Goal: Information Seeking & Learning: Check status

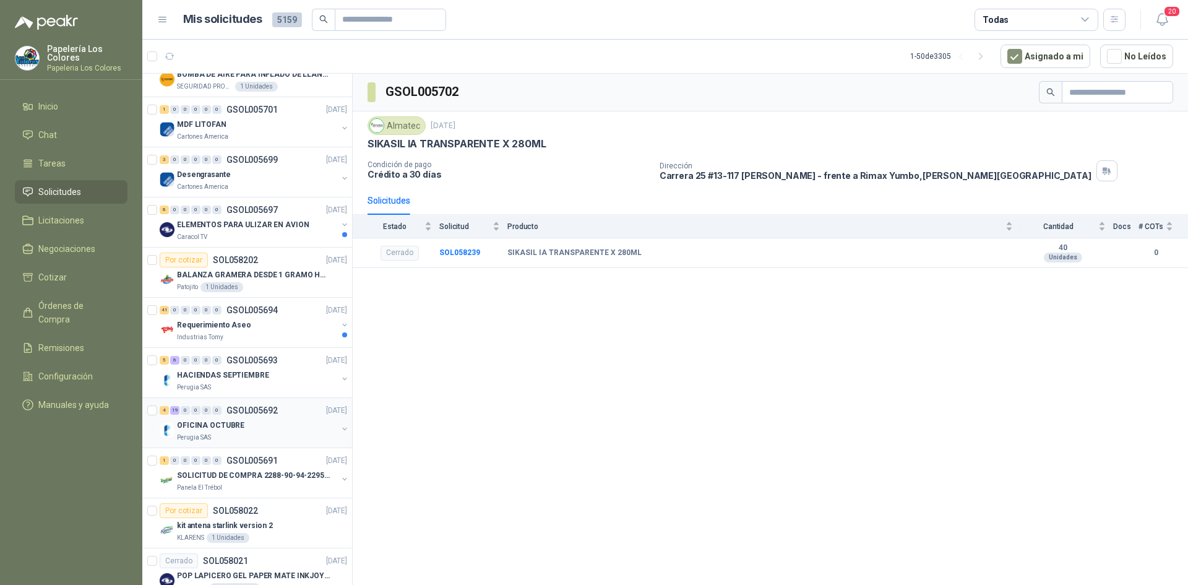
scroll to position [248, 0]
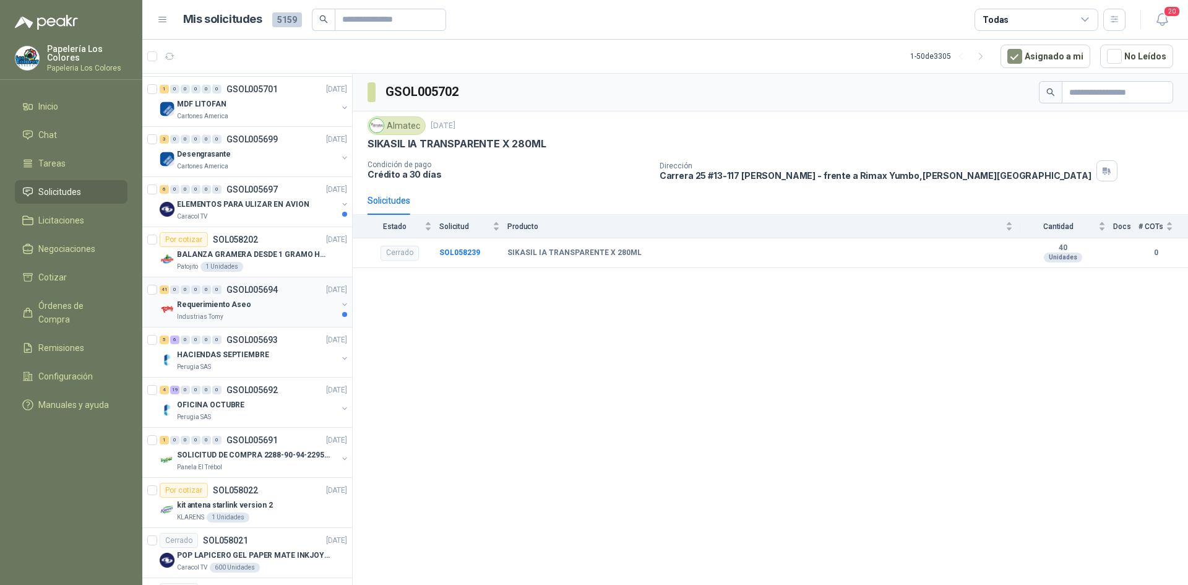
click at [275, 305] on div "Requerimiento Aseo" at bounding box center [257, 304] width 160 height 15
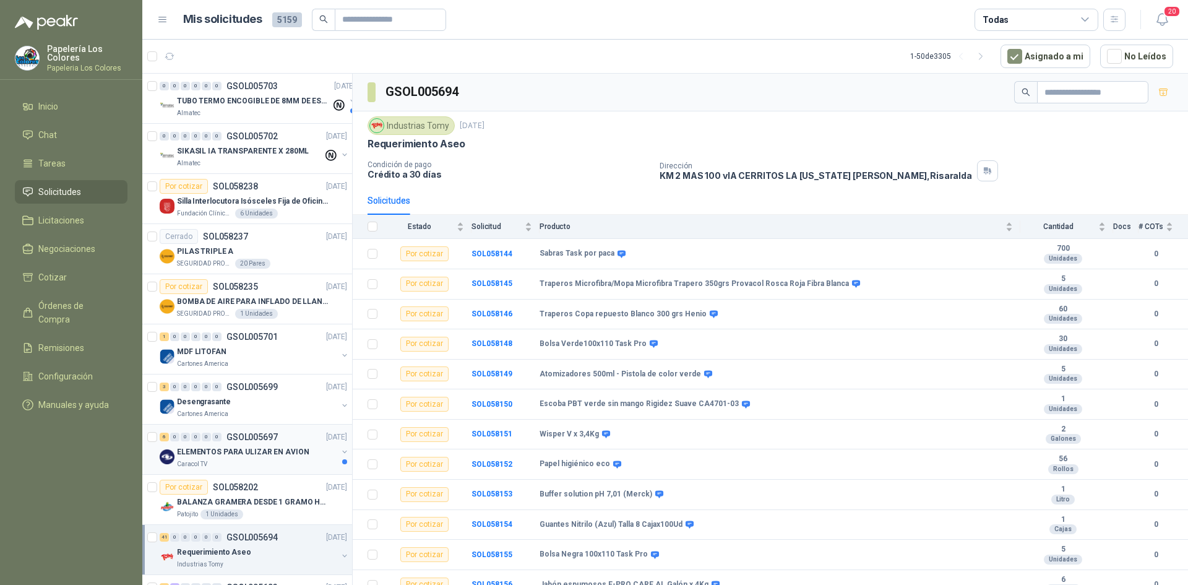
click at [290, 431] on div "6 0 0 0 0 0 GSOL005697 [DATE]" at bounding box center [255, 437] width 190 height 15
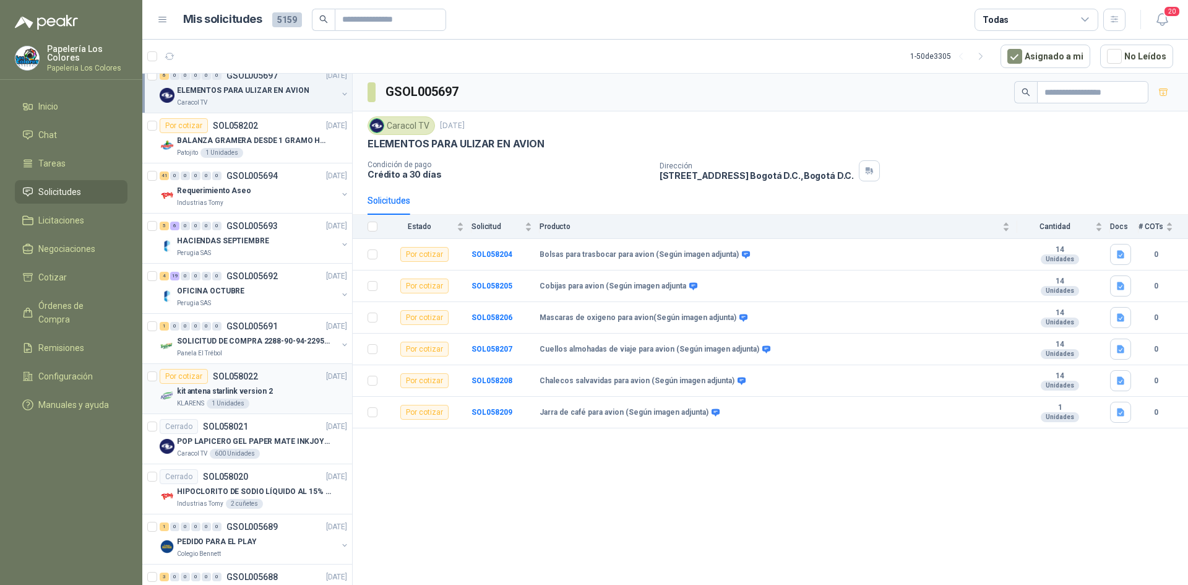
scroll to position [371, 0]
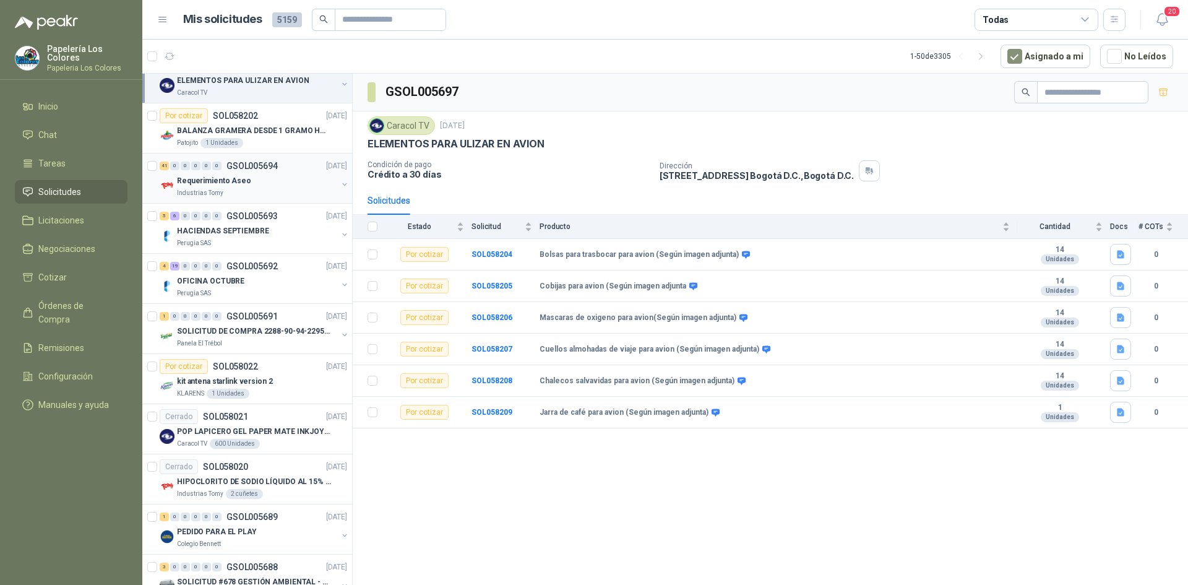
click at [288, 178] on div "Requerimiento Aseo" at bounding box center [257, 180] width 160 height 15
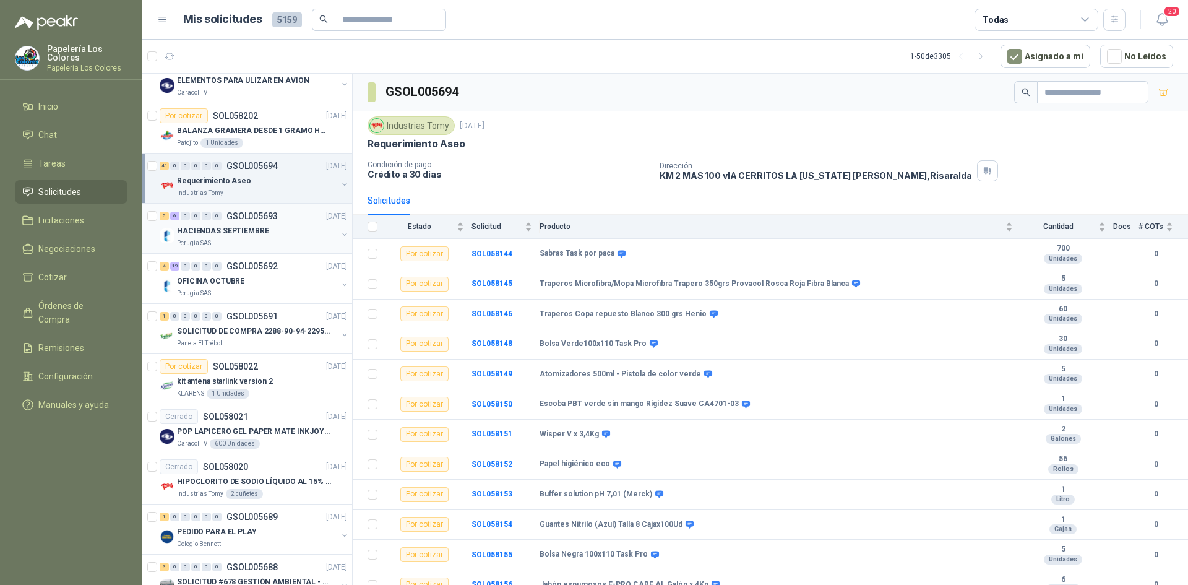
click at [295, 223] on div "HACIENDAS SEPTIEMBRE" at bounding box center [257, 230] width 160 height 15
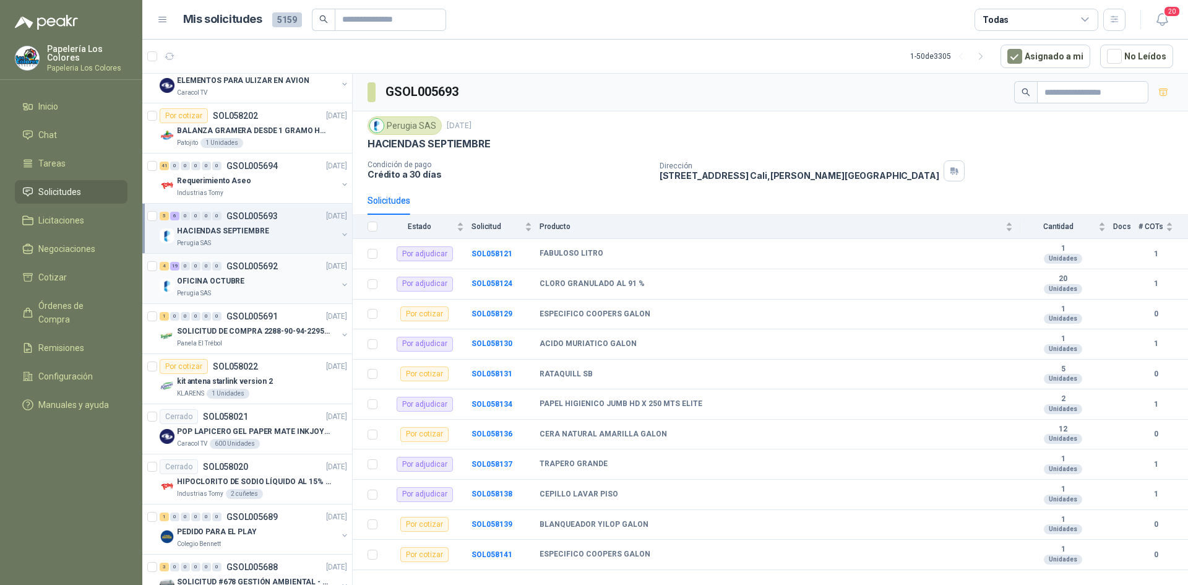
click at [279, 282] on div "OFICINA OCTUBRE" at bounding box center [257, 281] width 160 height 15
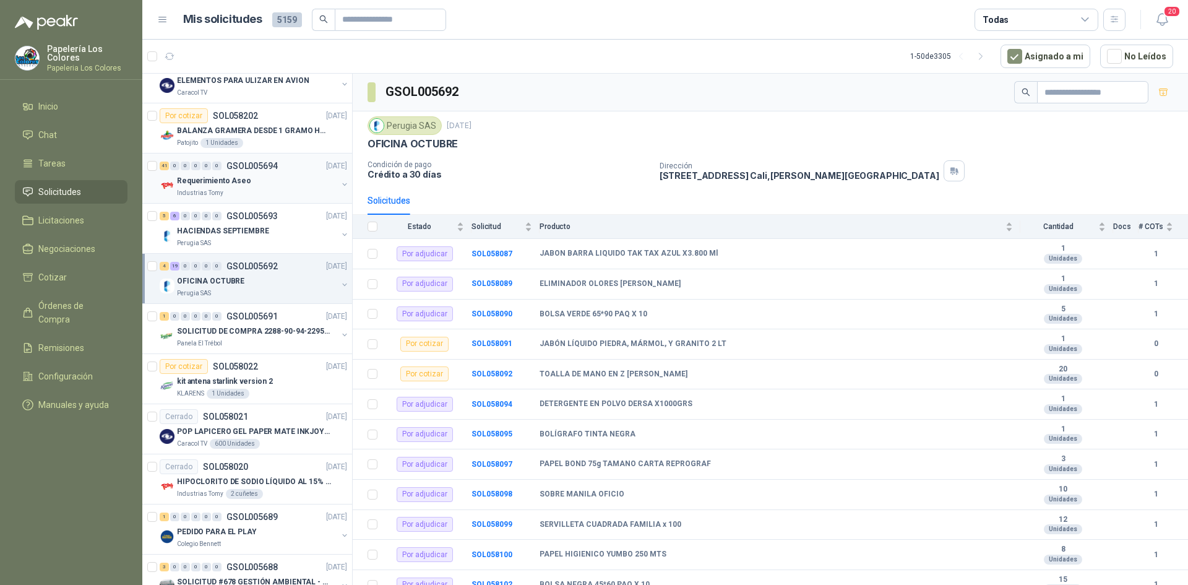
scroll to position [433, 0]
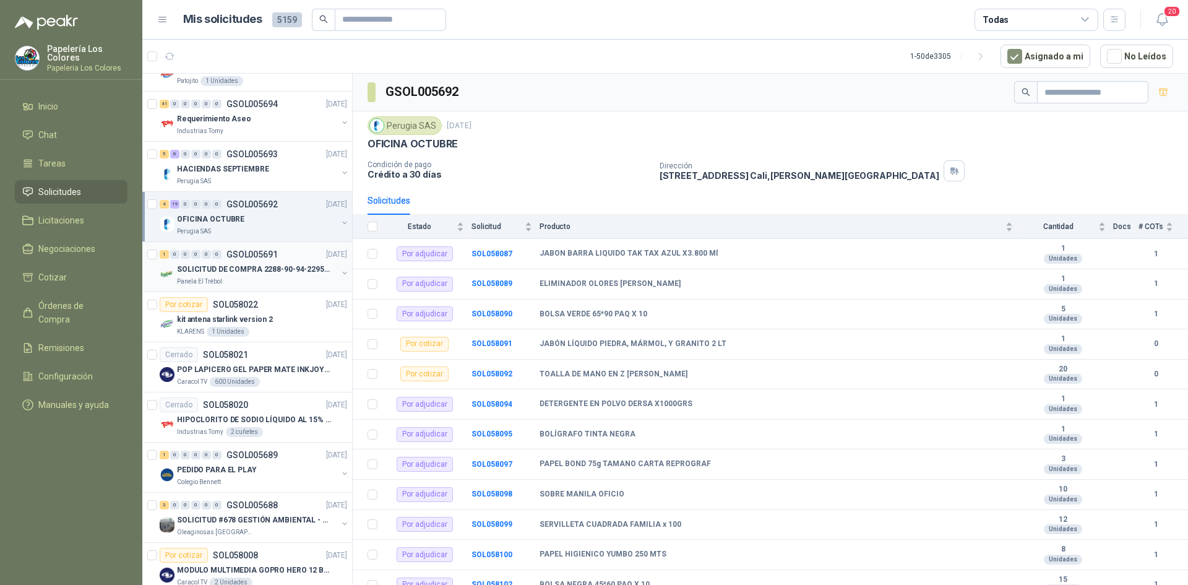
click at [300, 253] on div "1 0 0 0 0 0 GSOL005691 [DATE]" at bounding box center [255, 254] width 190 height 15
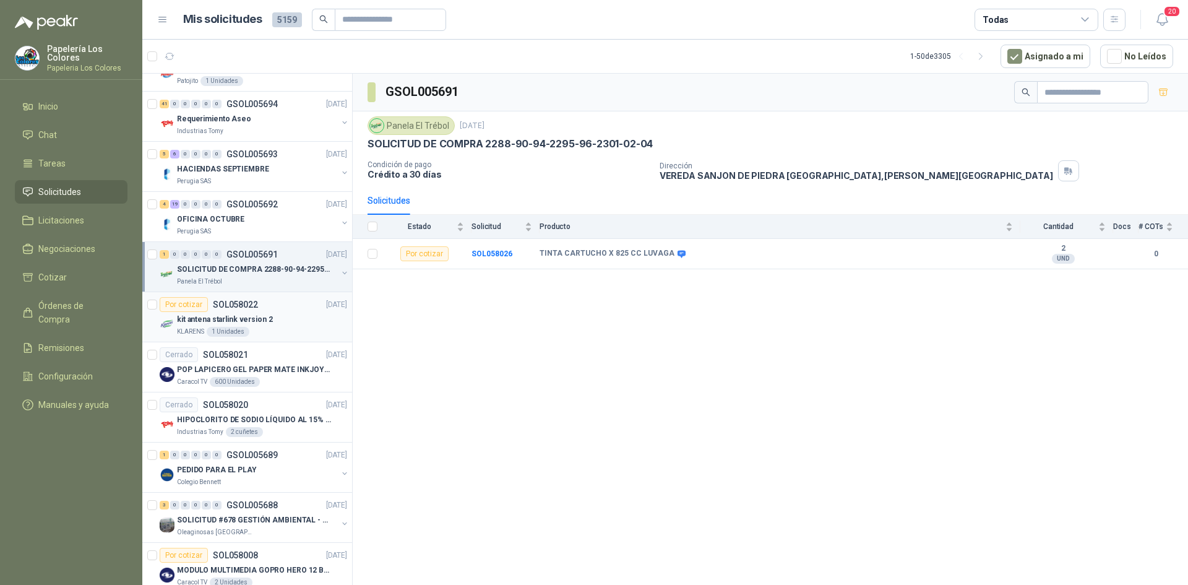
click at [285, 310] on div "Por cotizar SOL058022 [DATE]" at bounding box center [254, 304] width 188 height 15
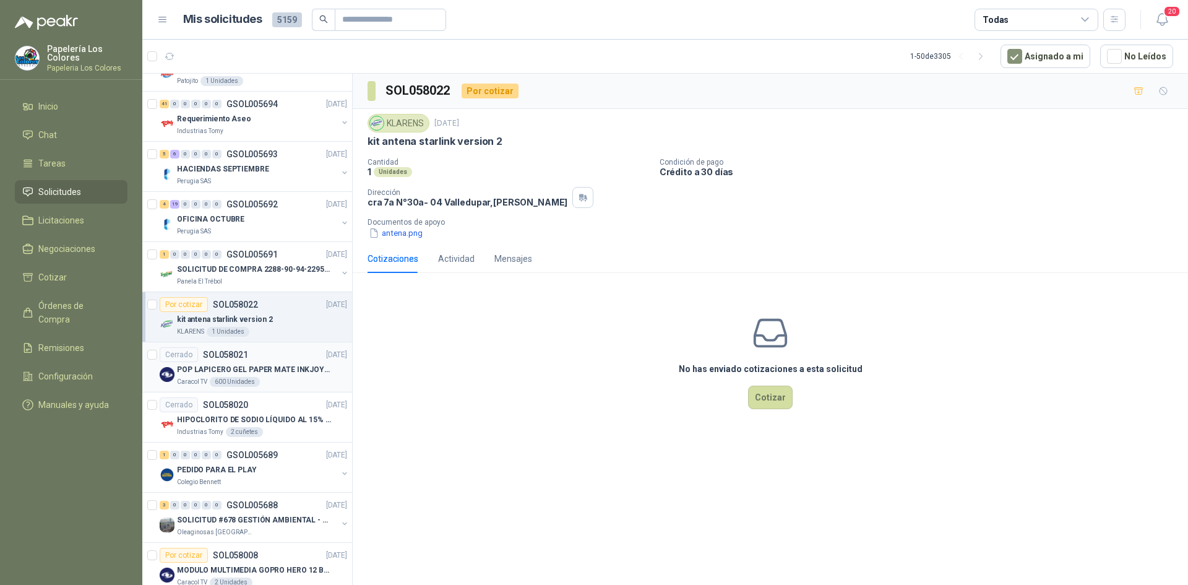
click at [272, 353] on div "Cerrado SOL058021 [DATE]" at bounding box center [254, 354] width 188 height 15
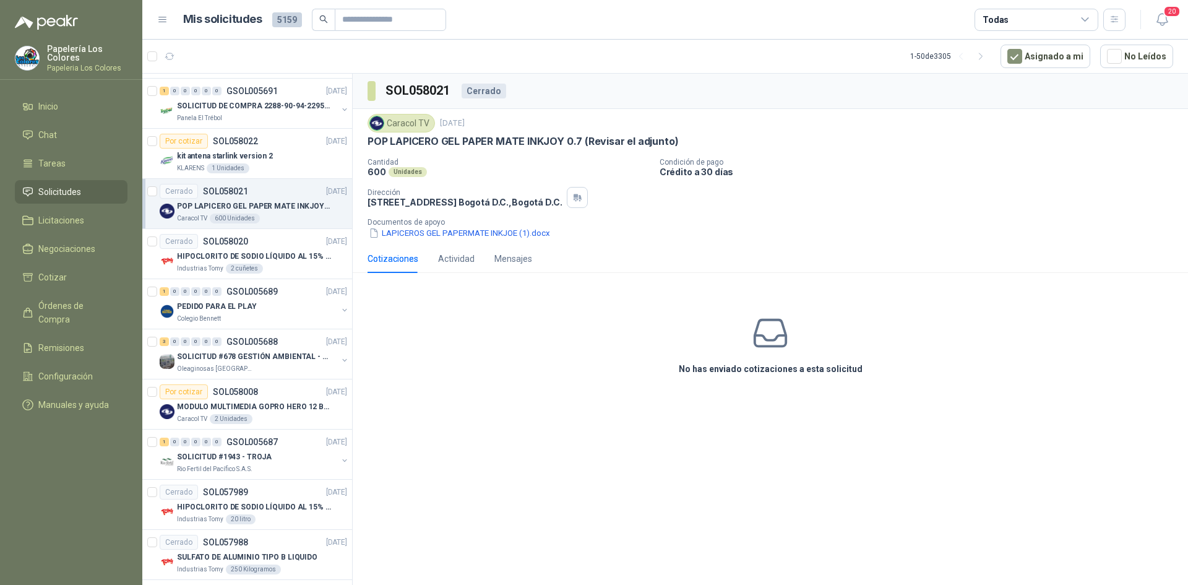
scroll to position [618, 0]
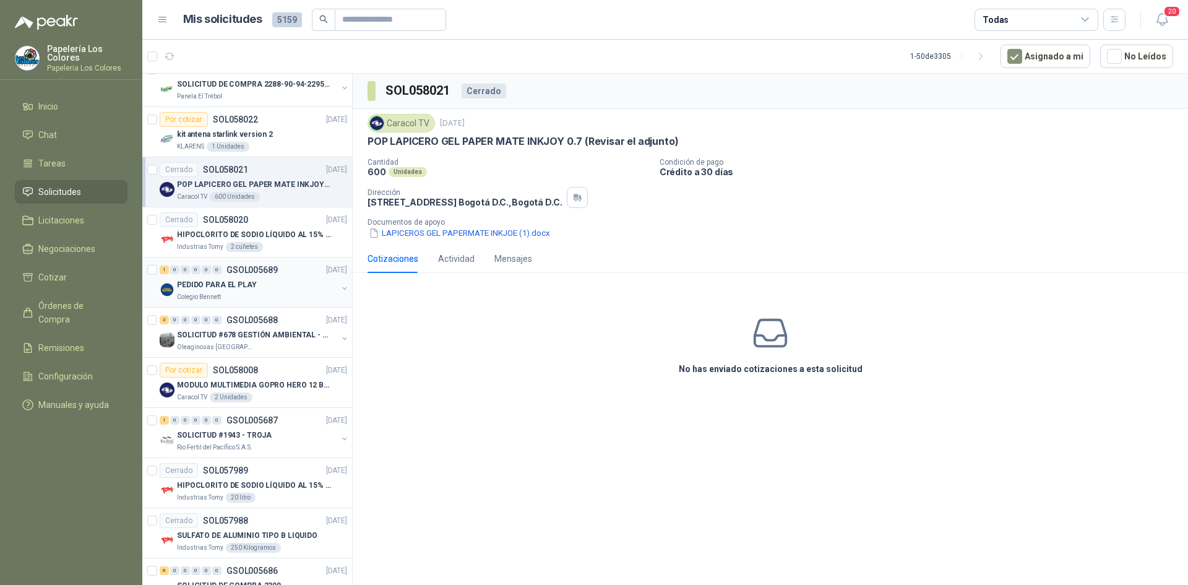
click at [294, 287] on div "PEDIDO PARA EL PLAY" at bounding box center [257, 284] width 160 height 15
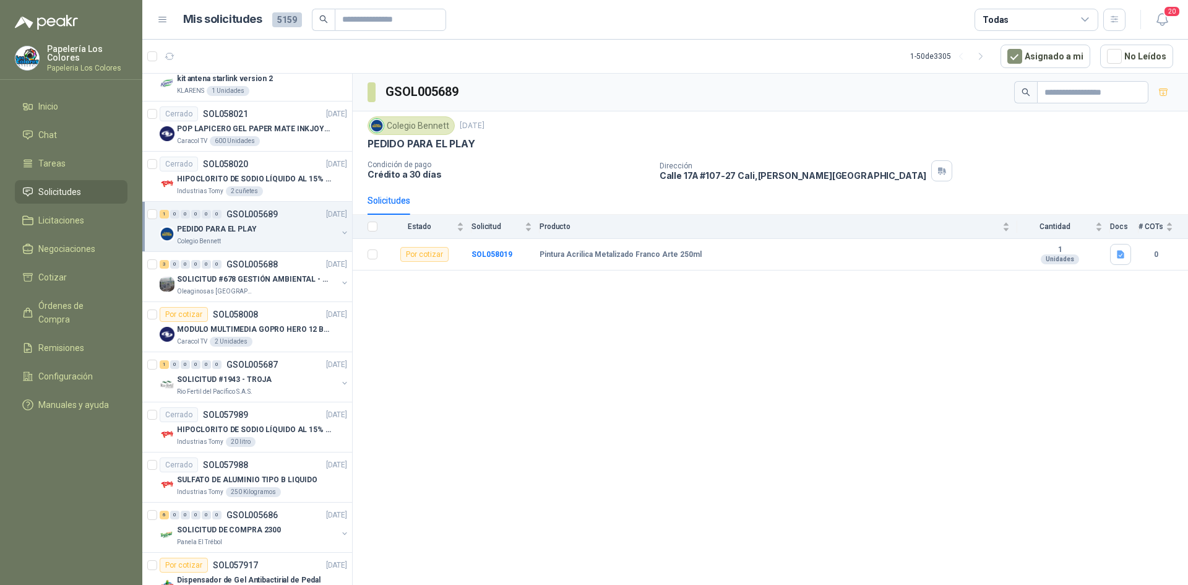
scroll to position [745, 0]
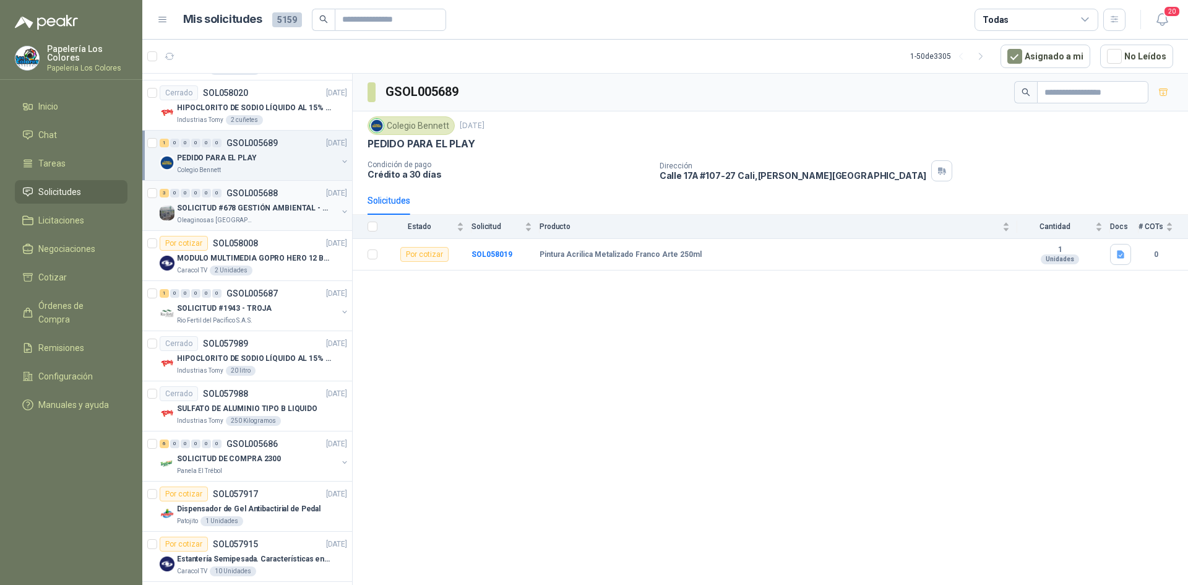
click at [288, 187] on div "3 0 0 0 0 0 GSOL005688 [DATE]" at bounding box center [255, 193] width 190 height 15
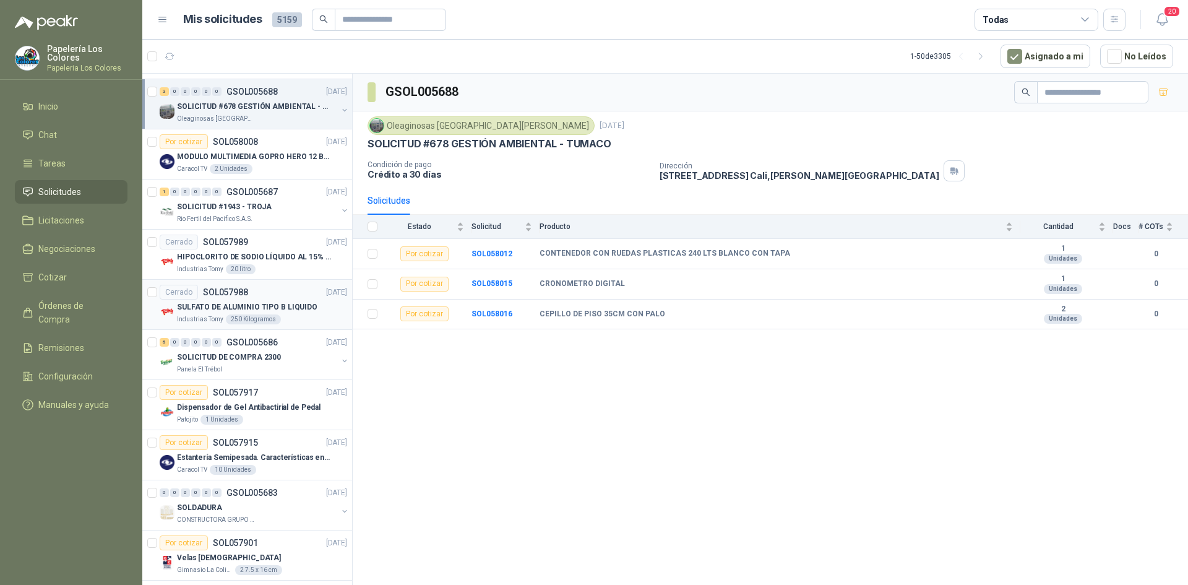
scroll to position [869, 0]
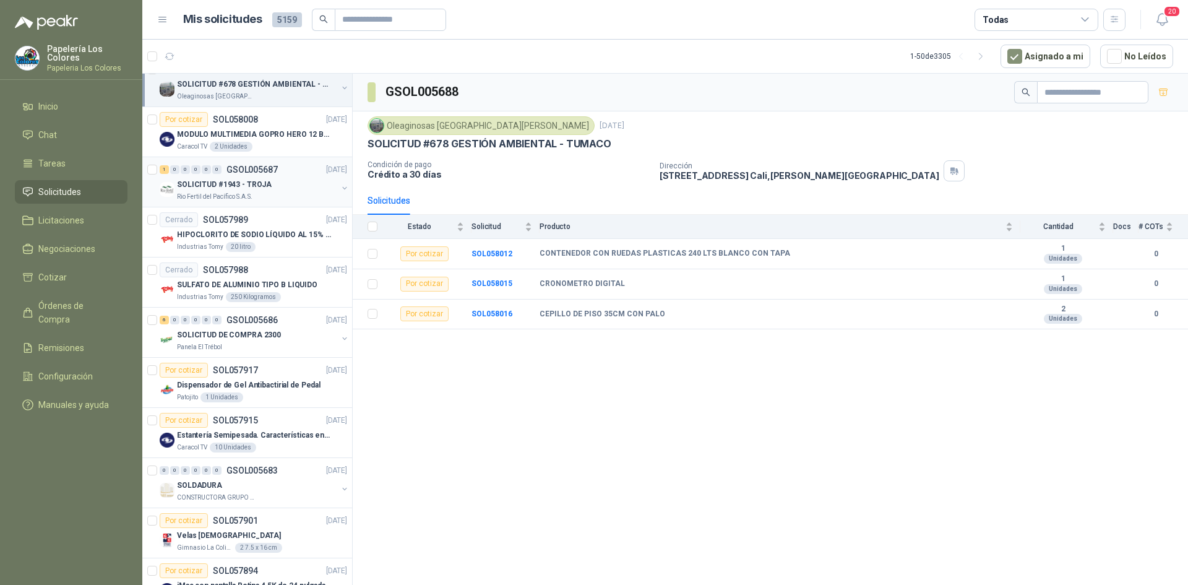
click at [287, 186] on div "SOLICITUD #1943 - TROJA" at bounding box center [257, 184] width 160 height 15
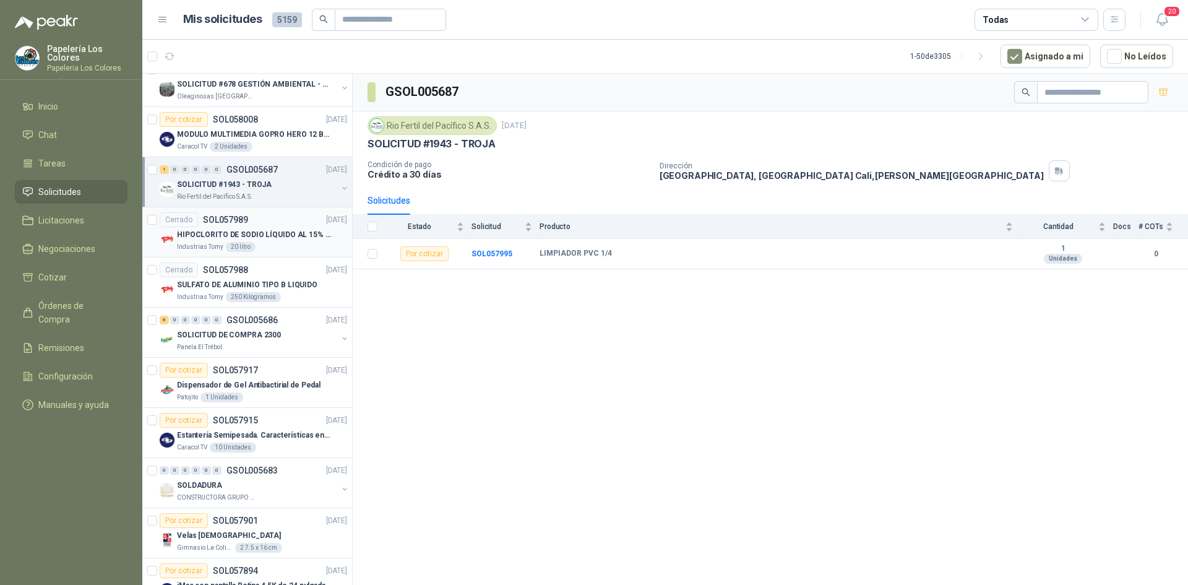
click at [283, 217] on div "Cerrado SOL057989 [DATE]" at bounding box center [254, 219] width 188 height 15
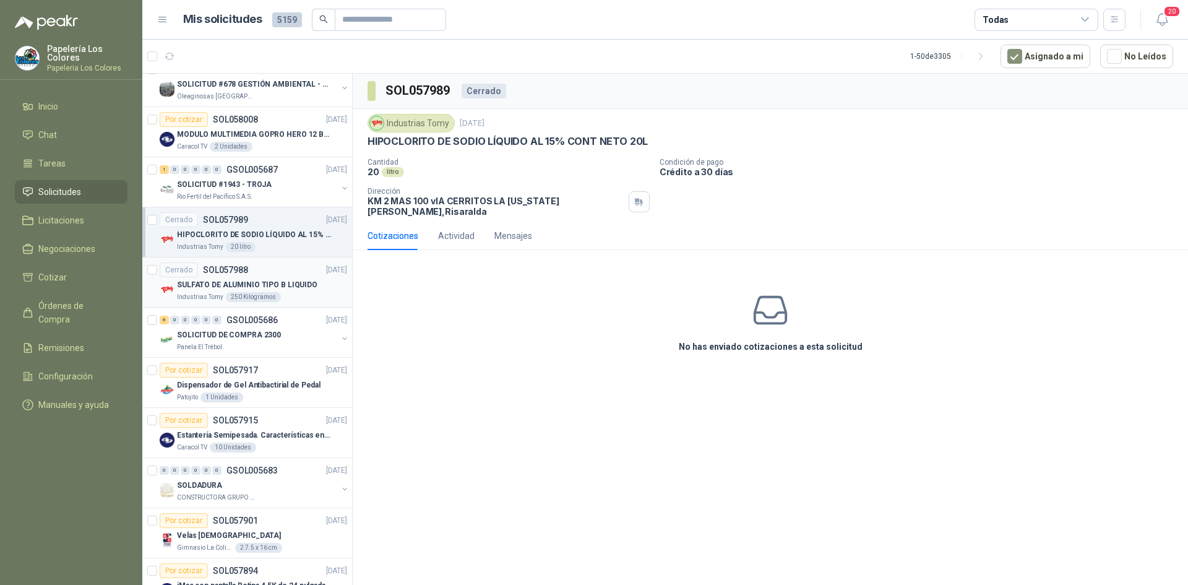
click at [284, 267] on div "Cerrado SOL057988 [DATE]" at bounding box center [254, 269] width 188 height 15
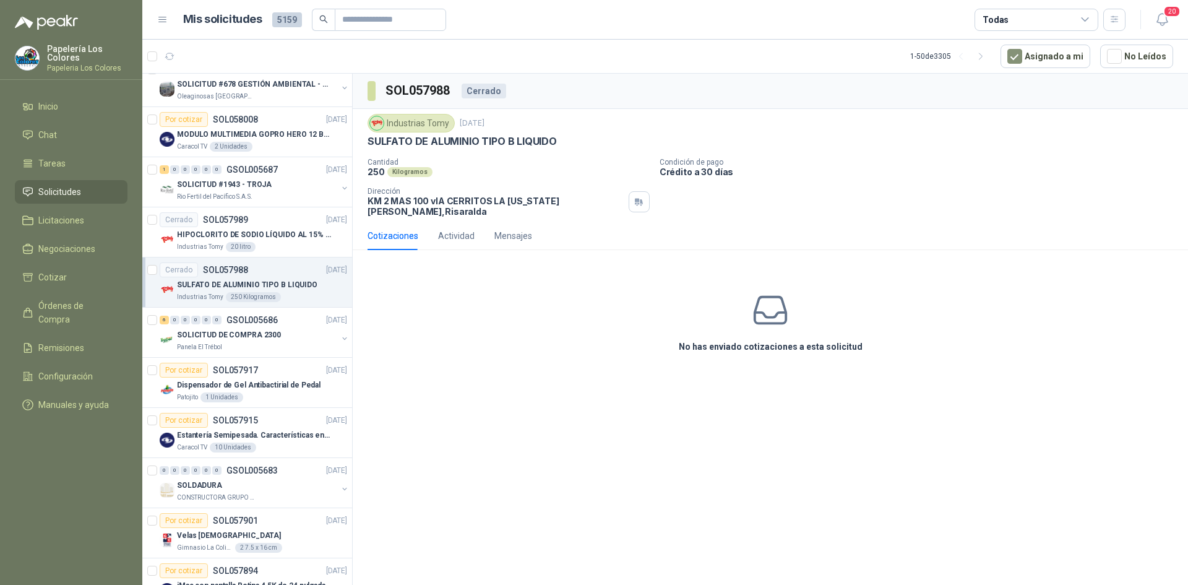
scroll to position [983, 0]
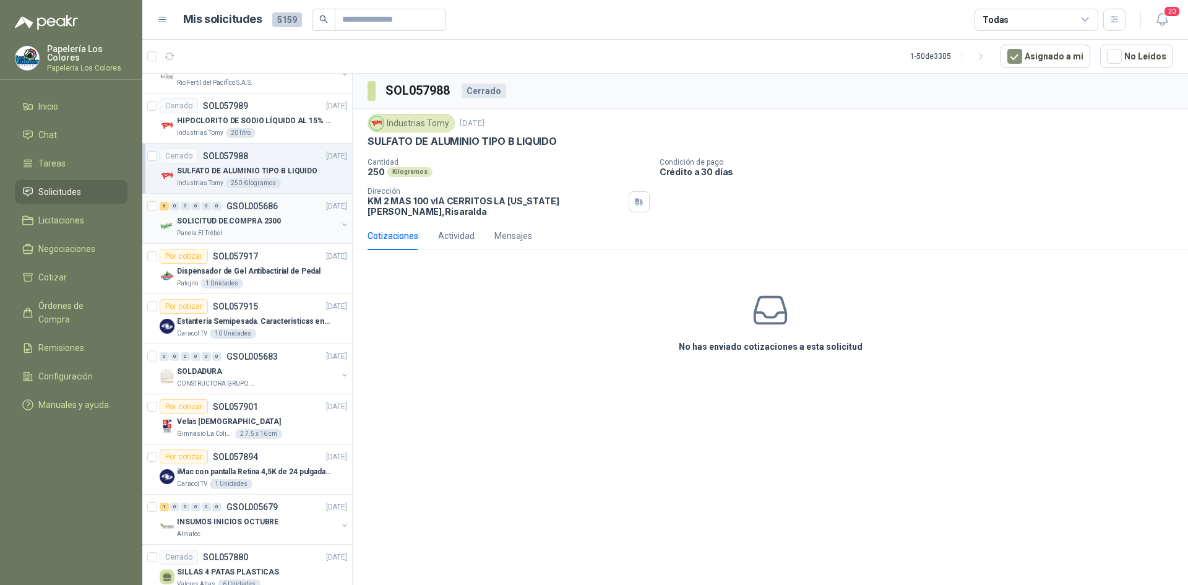
click at [287, 221] on div "SOLICITUD DE COMPRA 2300" at bounding box center [257, 221] width 160 height 15
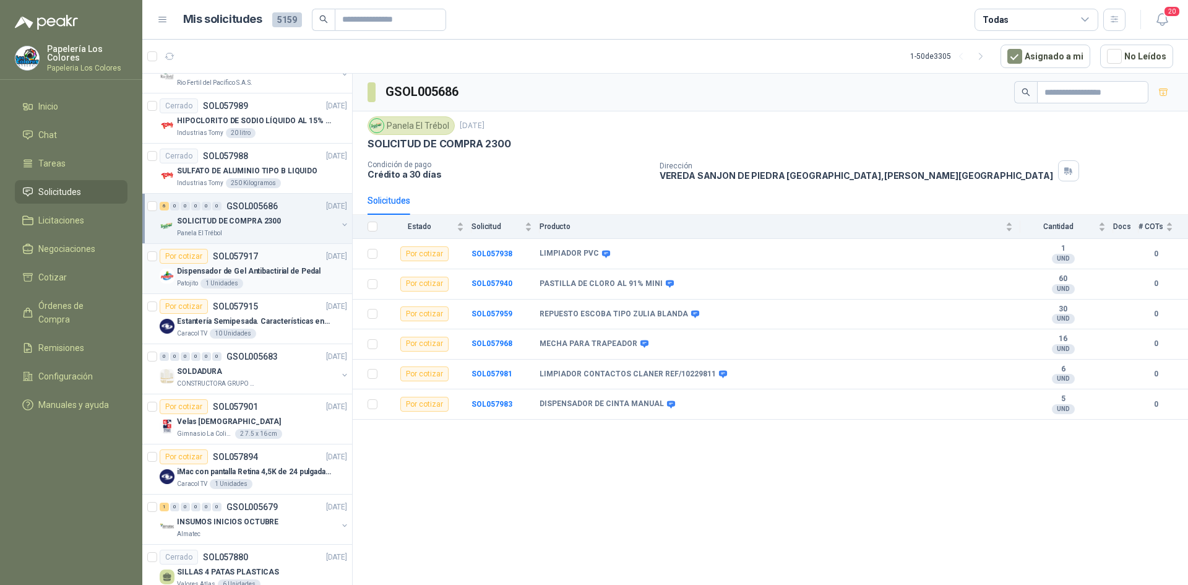
click at [278, 259] on div "Por cotizar SOL057917 [DATE]" at bounding box center [254, 256] width 188 height 15
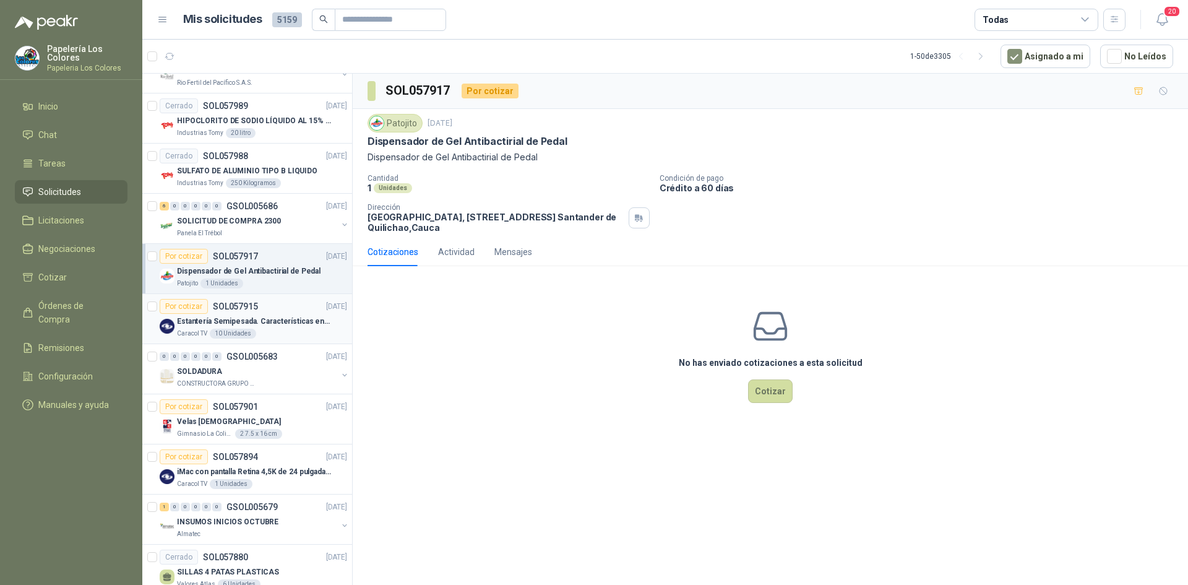
click at [288, 304] on div "Por cotizar SOL057915 [DATE]" at bounding box center [254, 306] width 188 height 15
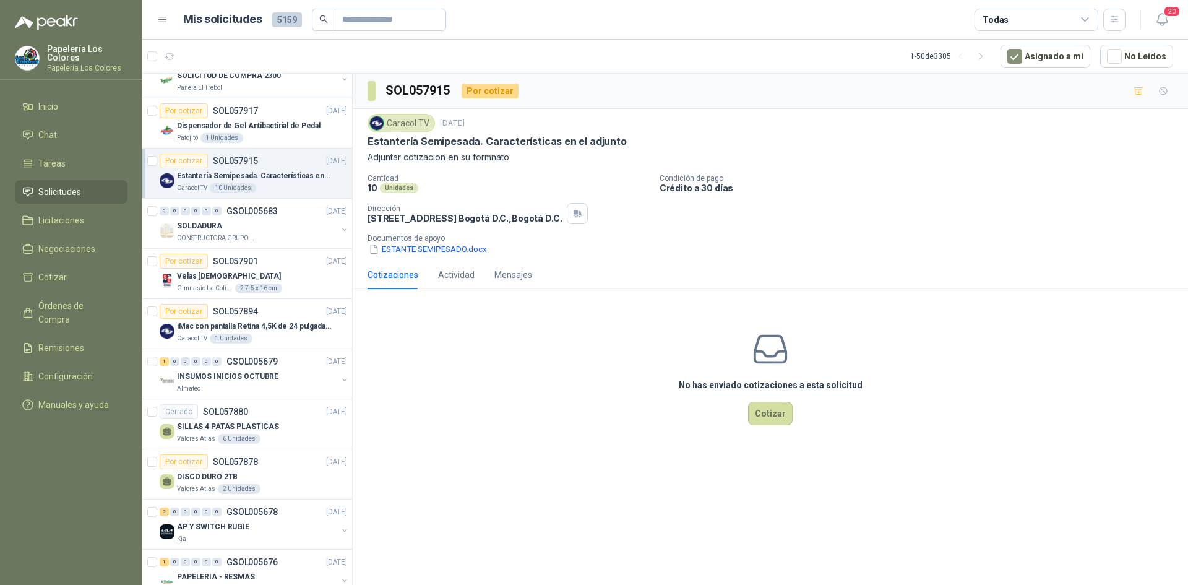
scroll to position [1144, 0]
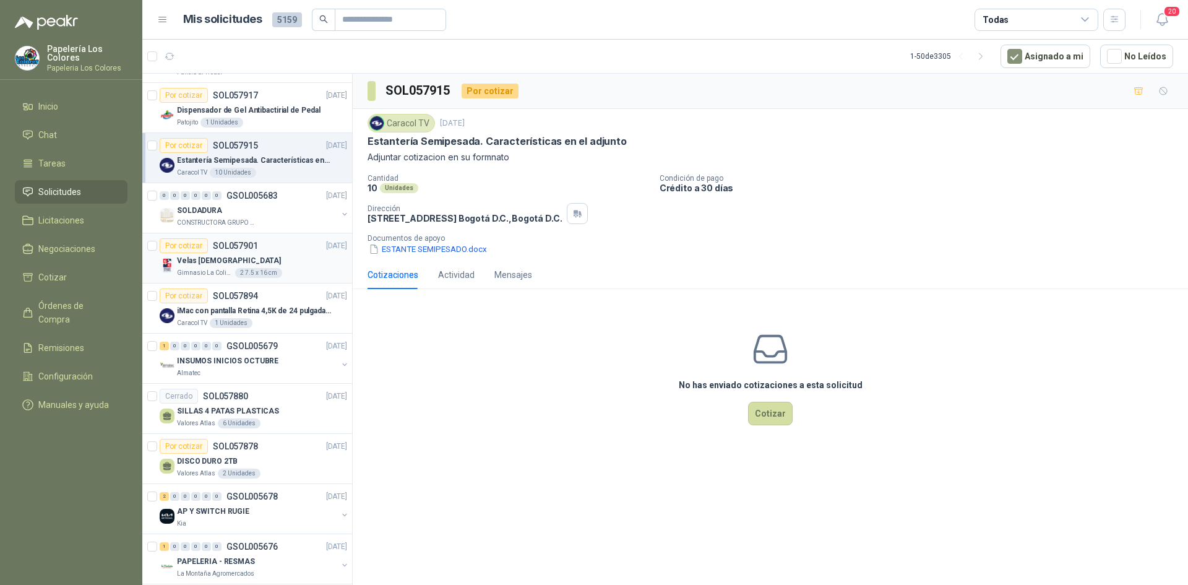
click at [274, 251] on div "Por cotizar SOL057901 [DATE]" at bounding box center [254, 245] width 188 height 15
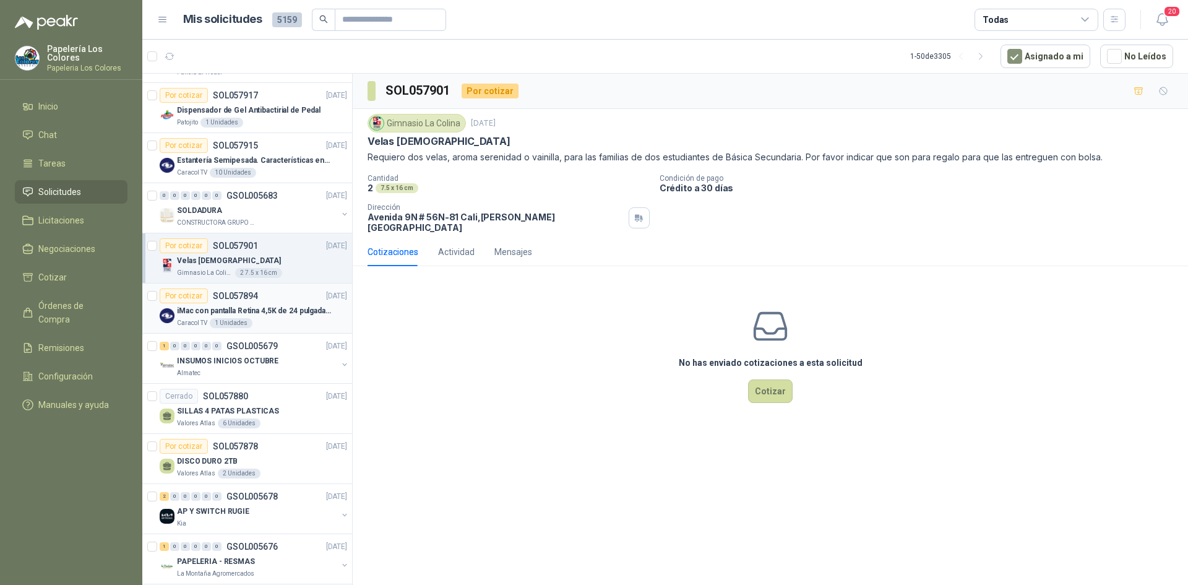
click at [282, 294] on div "Por cotizar SOL057894 [DATE]" at bounding box center [254, 295] width 188 height 15
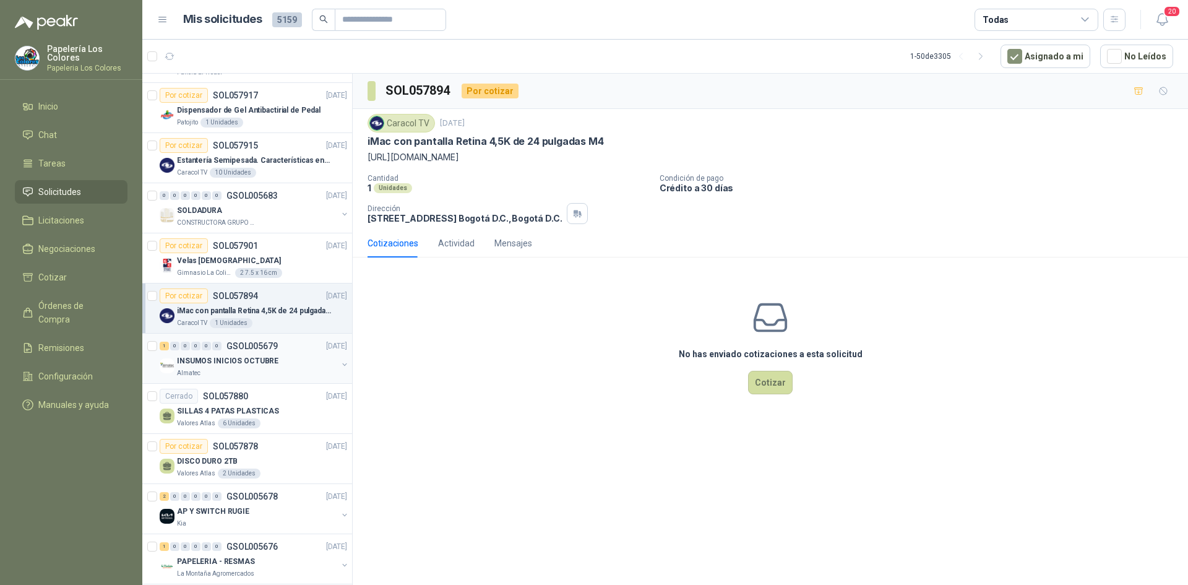
click at [300, 360] on div "INSUMOS INICIOS OCTUBRE" at bounding box center [257, 360] width 160 height 15
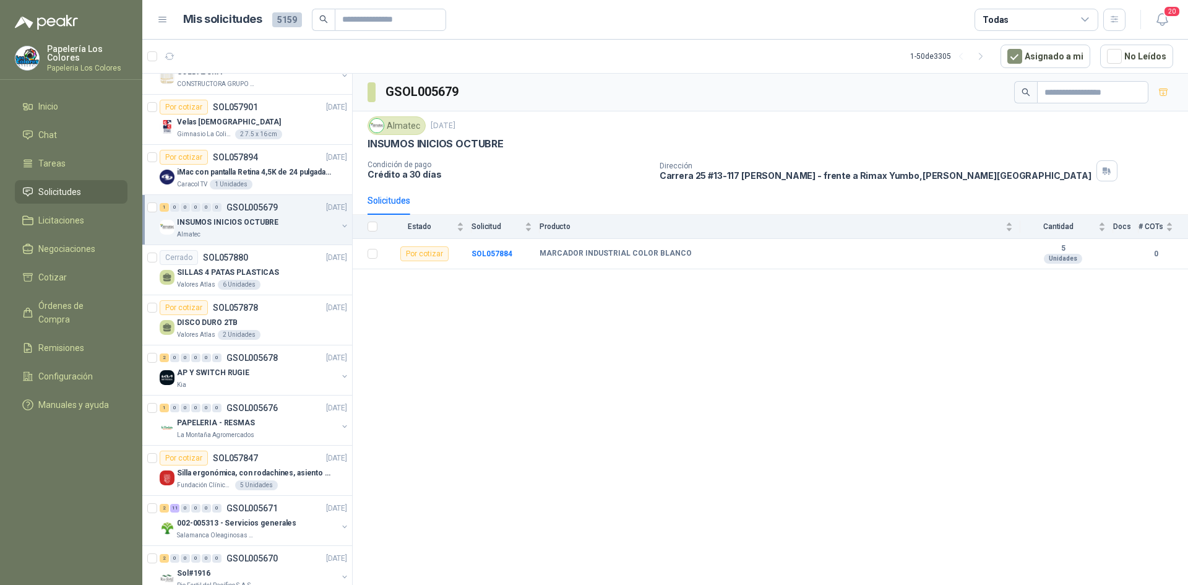
scroll to position [1304, 0]
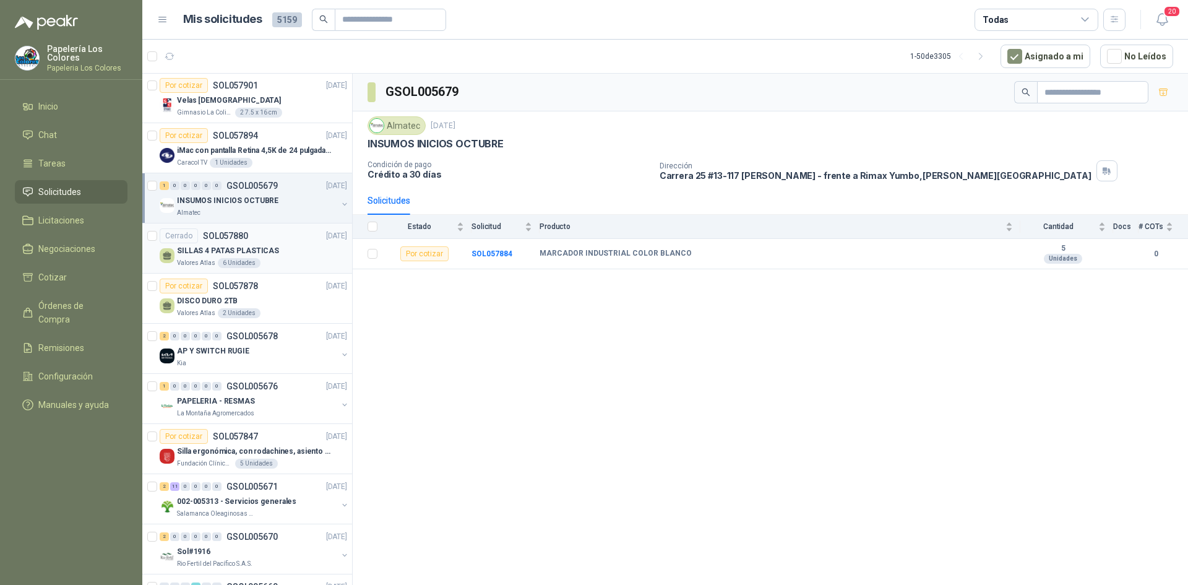
click at [294, 249] on div "SILLAS 4 PATAS PLASTICAS" at bounding box center [262, 250] width 170 height 15
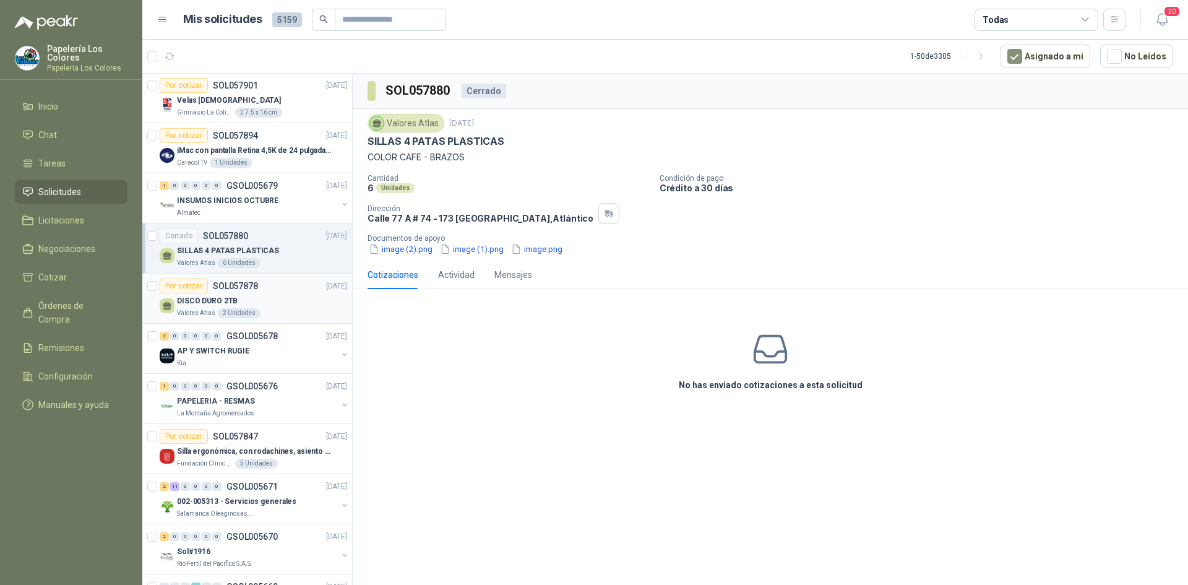
click at [276, 283] on div "Por cotizar SOL057878 [DATE]" at bounding box center [254, 286] width 188 height 15
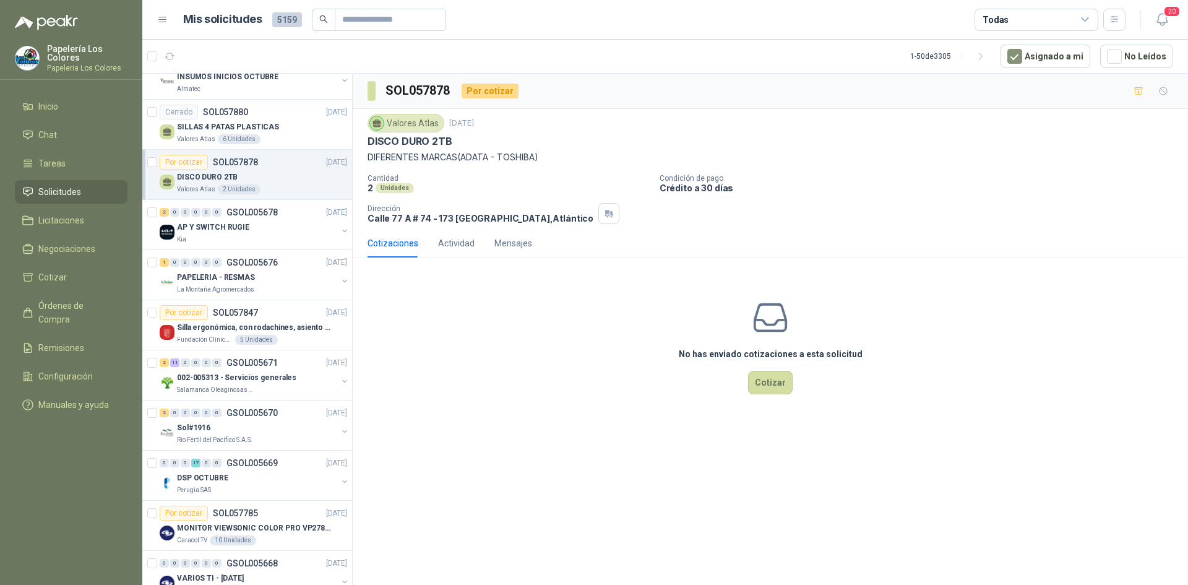
scroll to position [1446, 0]
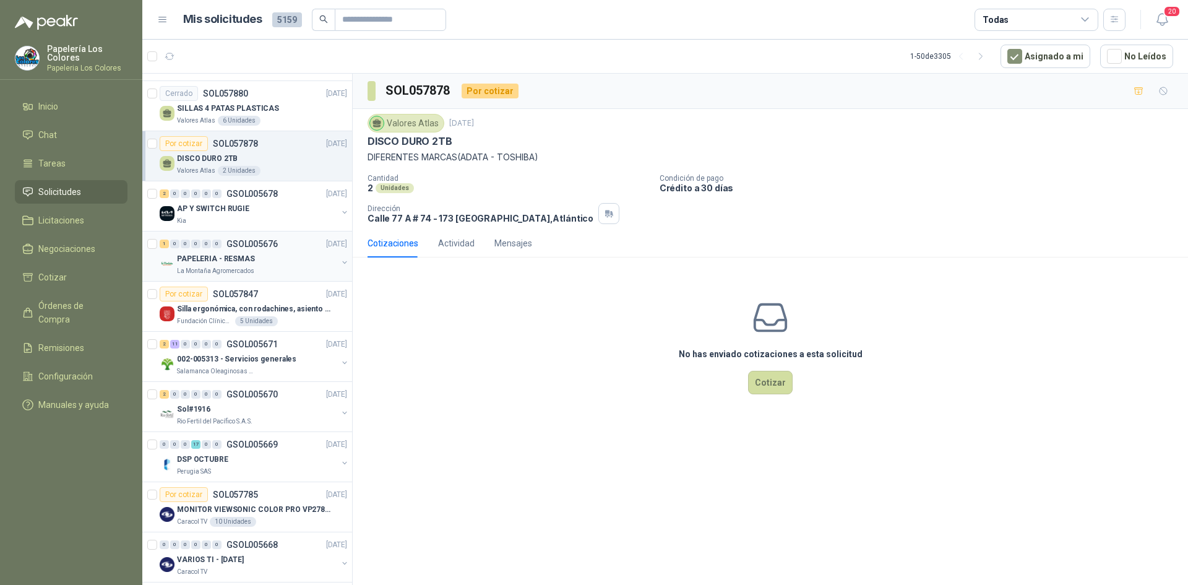
click at [280, 245] on div "1 0 0 0 0 0 GSOL005676 [DATE]" at bounding box center [255, 243] width 190 height 15
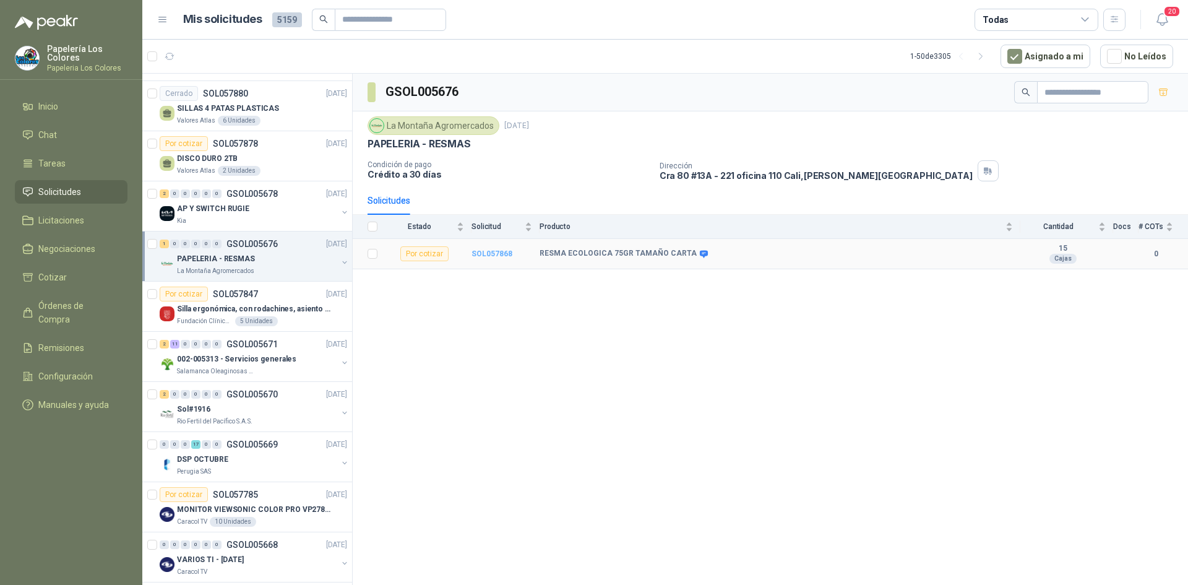
click at [491, 252] on b "SOL057868" at bounding box center [492, 253] width 41 height 9
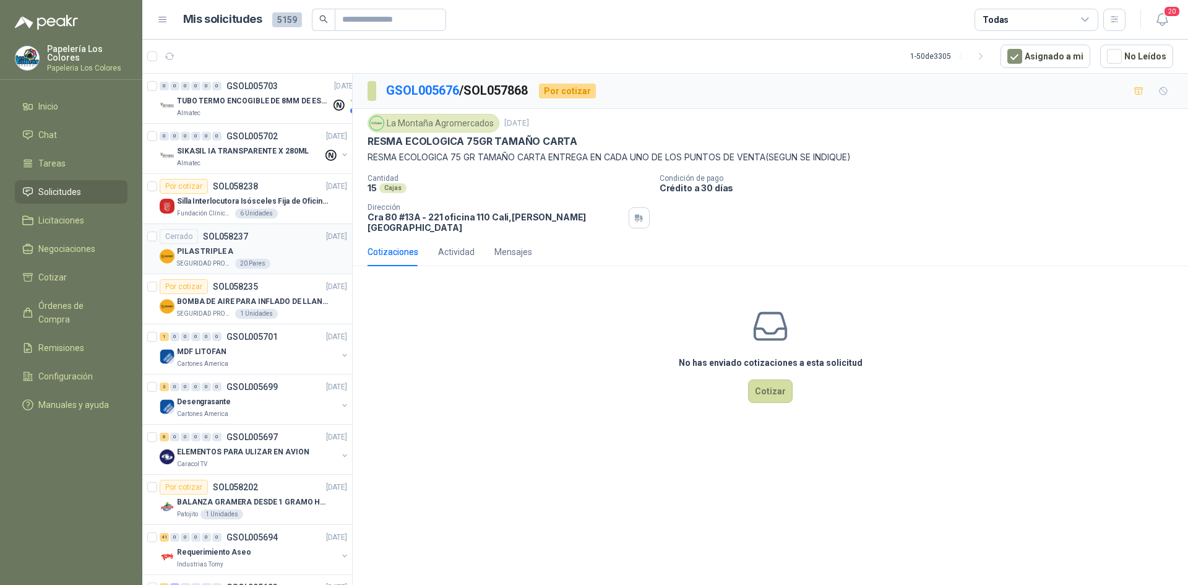
click at [282, 240] on div "Cerrado SOL058237 30/09/25" at bounding box center [254, 236] width 188 height 15
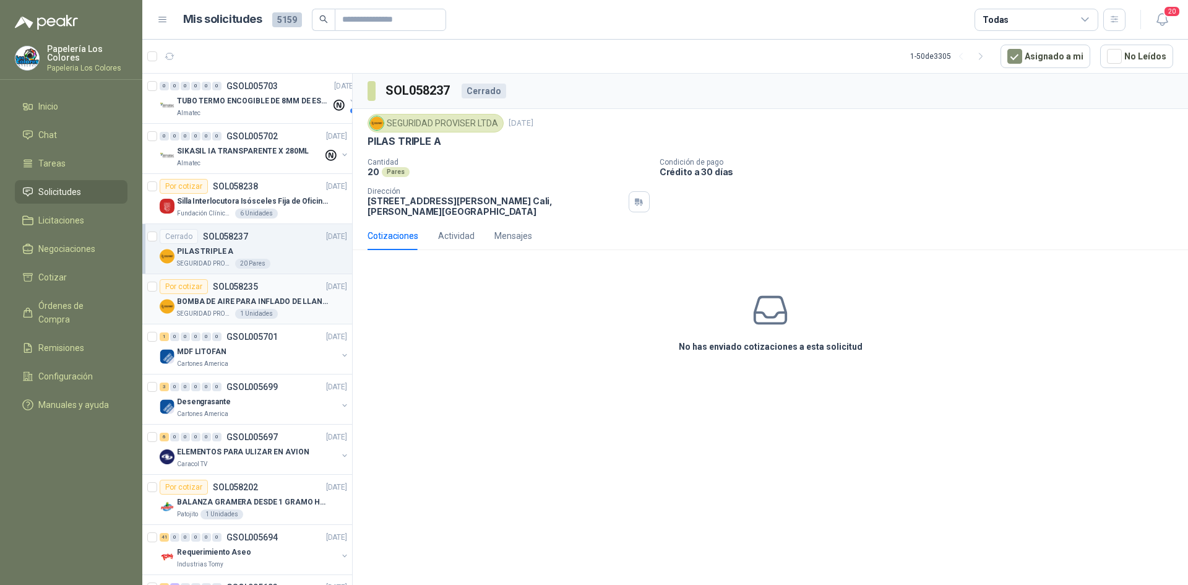
click at [288, 287] on div "Por cotizar SOL058235 30/09/25" at bounding box center [254, 286] width 188 height 15
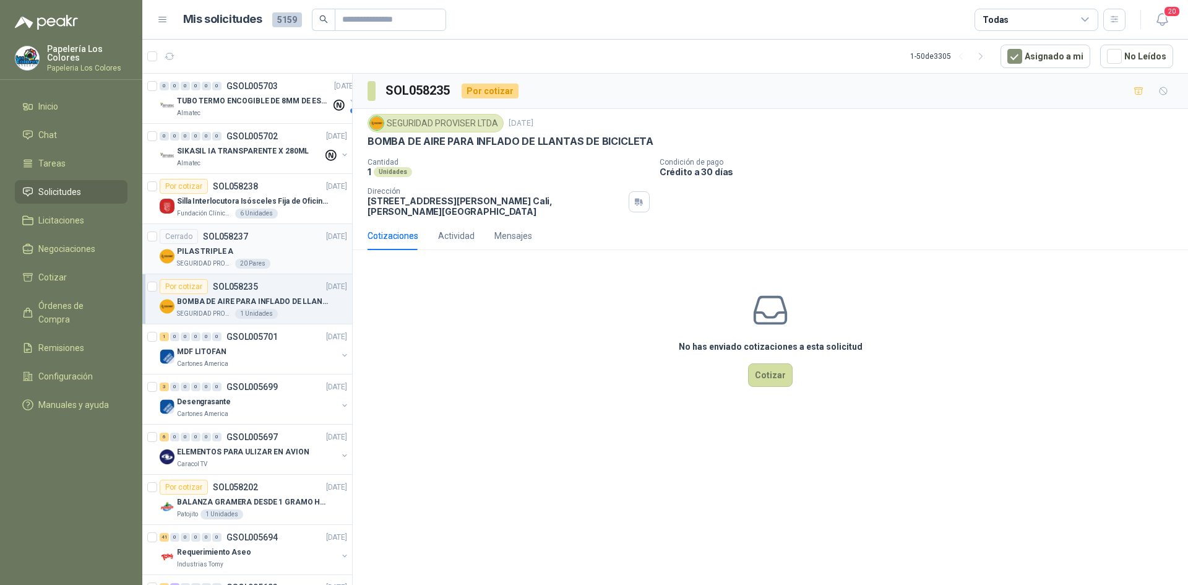
click at [277, 241] on div "Cerrado SOL058237 30/09/25" at bounding box center [254, 236] width 188 height 15
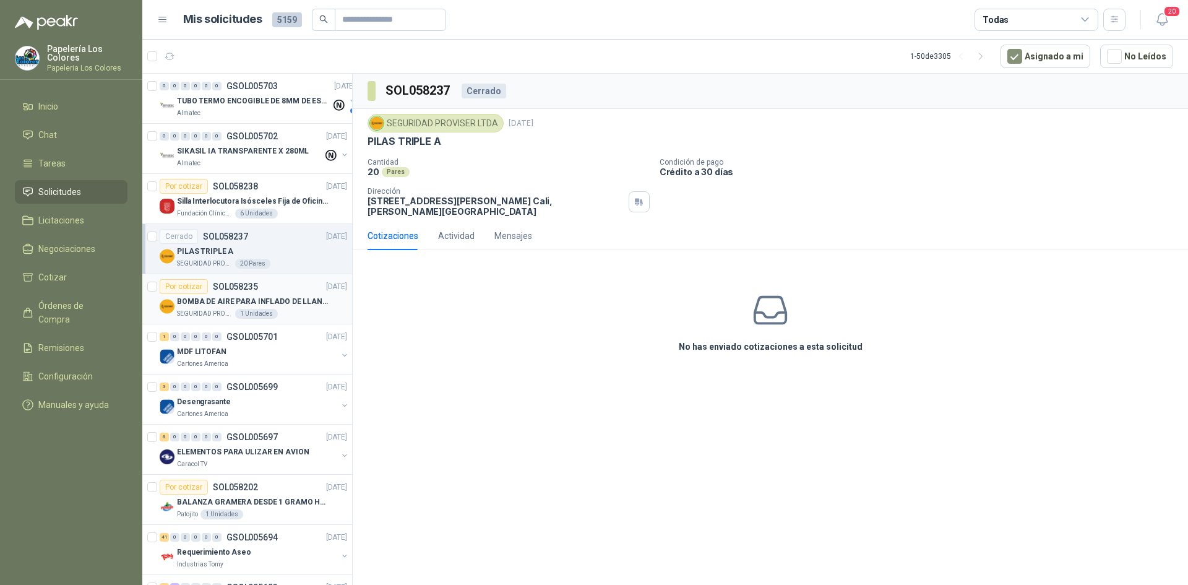
click at [276, 280] on div "Por cotizar SOL058235 30/09/25" at bounding box center [254, 286] width 188 height 15
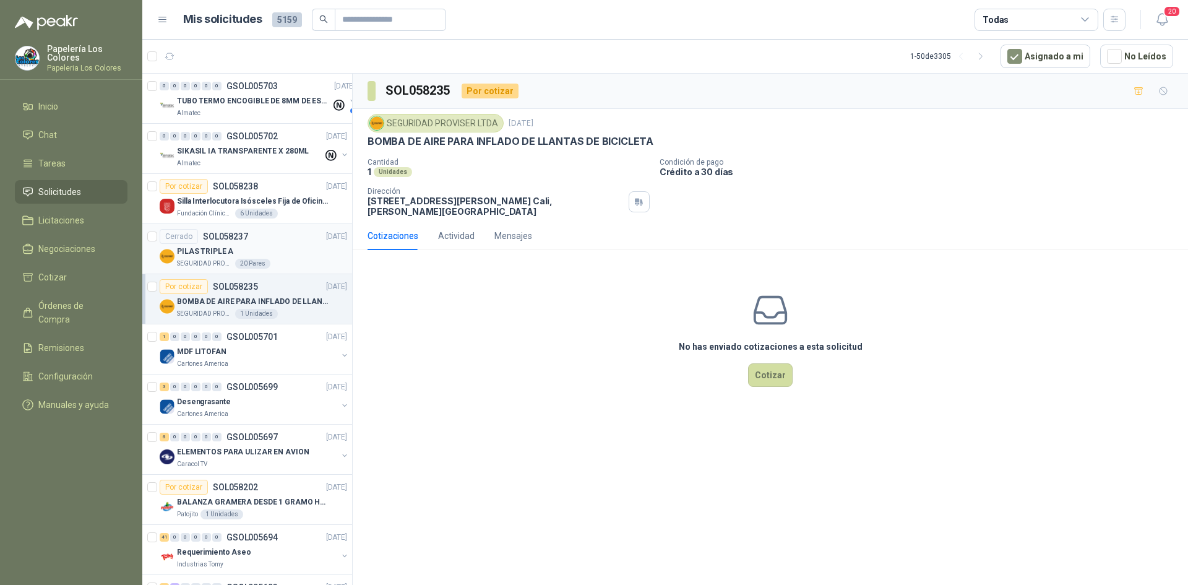
click at [266, 236] on div "Cerrado SOL058237 30/09/25" at bounding box center [254, 236] width 188 height 15
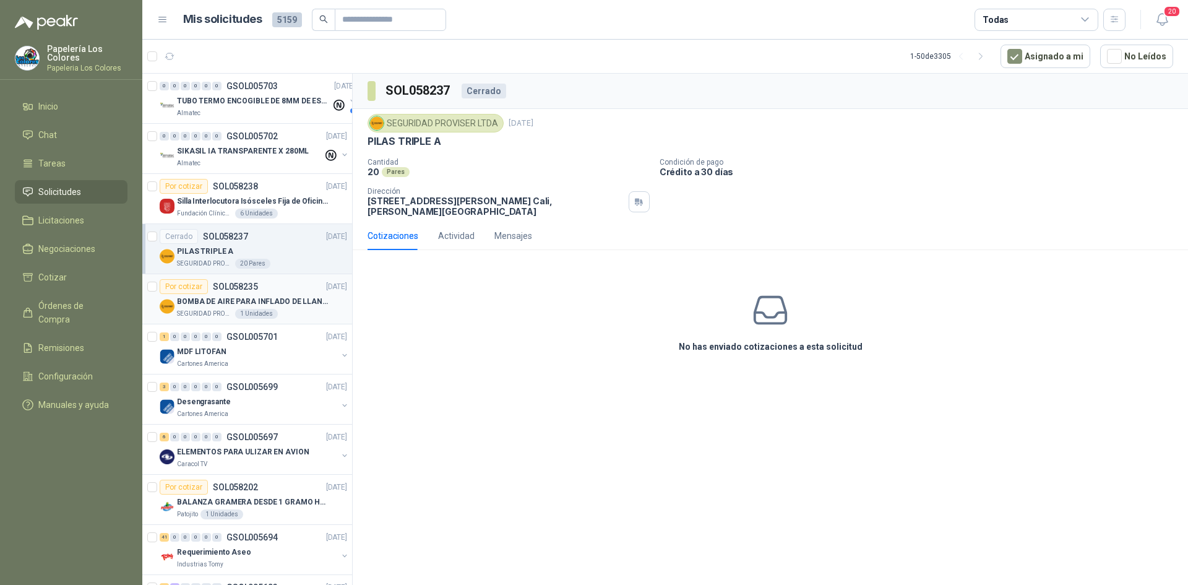
click at [286, 290] on div "Por cotizar SOL058235 30/09/25" at bounding box center [254, 286] width 188 height 15
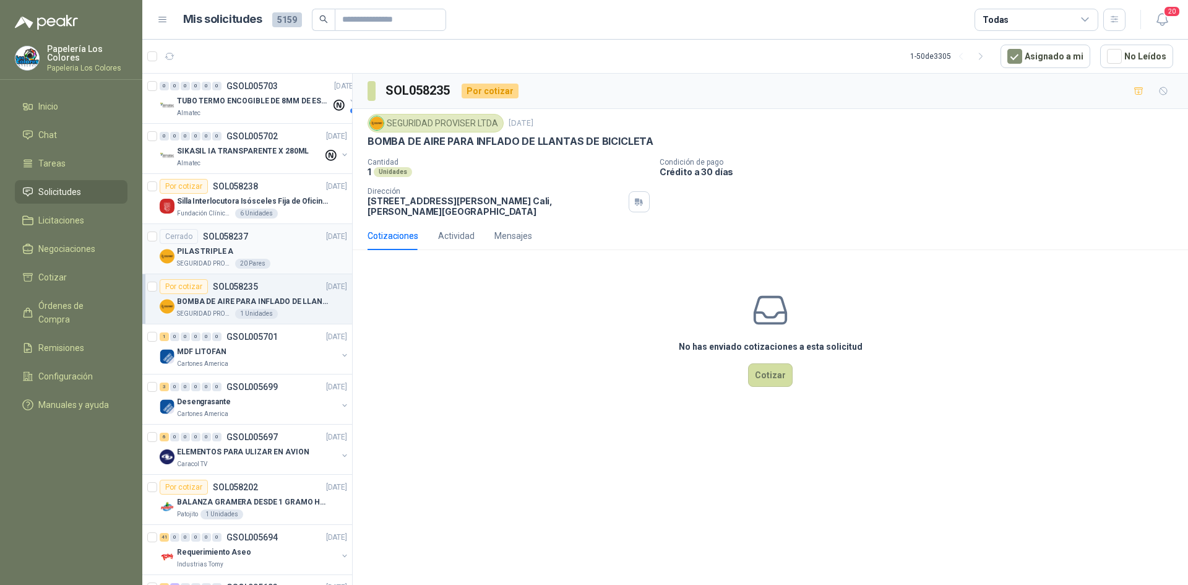
click at [274, 243] on div "Cerrado SOL058237 30/09/25" at bounding box center [254, 236] width 188 height 15
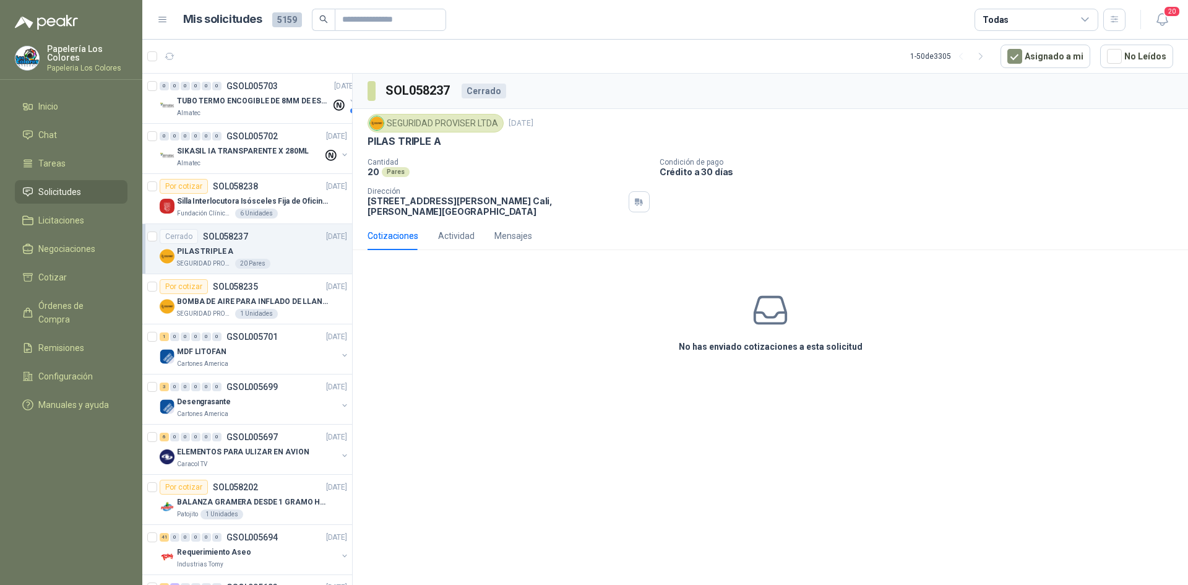
click at [486, 91] on div "Cerrado" at bounding box center [484, 91] width 45 height 15
click at [281, 285] on div "Por cotizar SOL058235 30/09/25" at bounding box center [254, 286] width 188 height 15
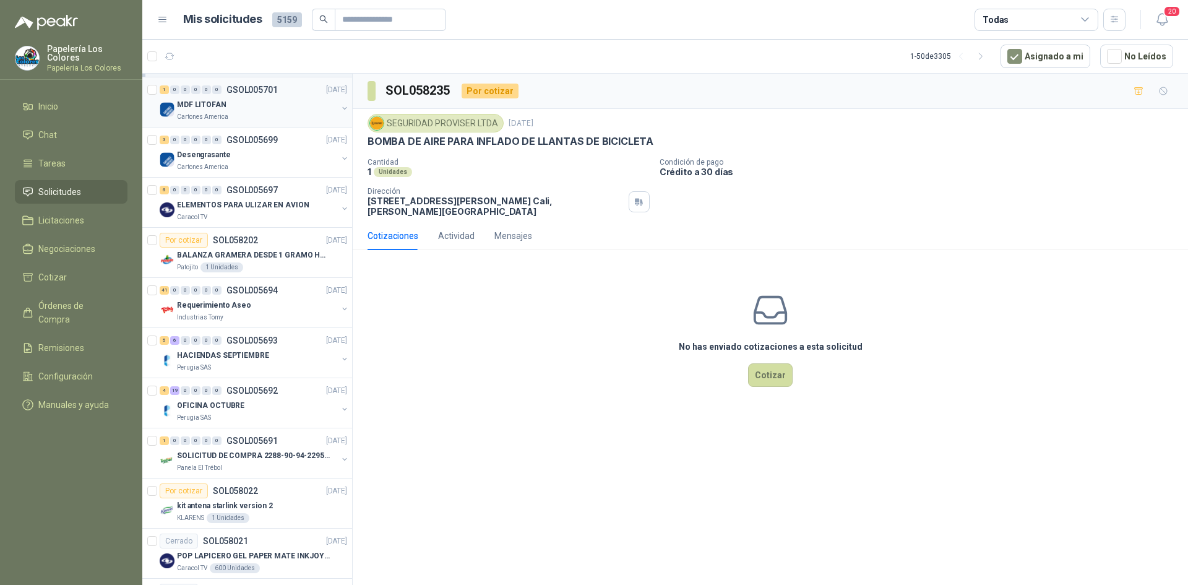
scroll to position [248, 0]
click at [273, 241] on div "Por cotizar SOL058202 30/09/25" at bounding box center [254, 239] width 188 height 15
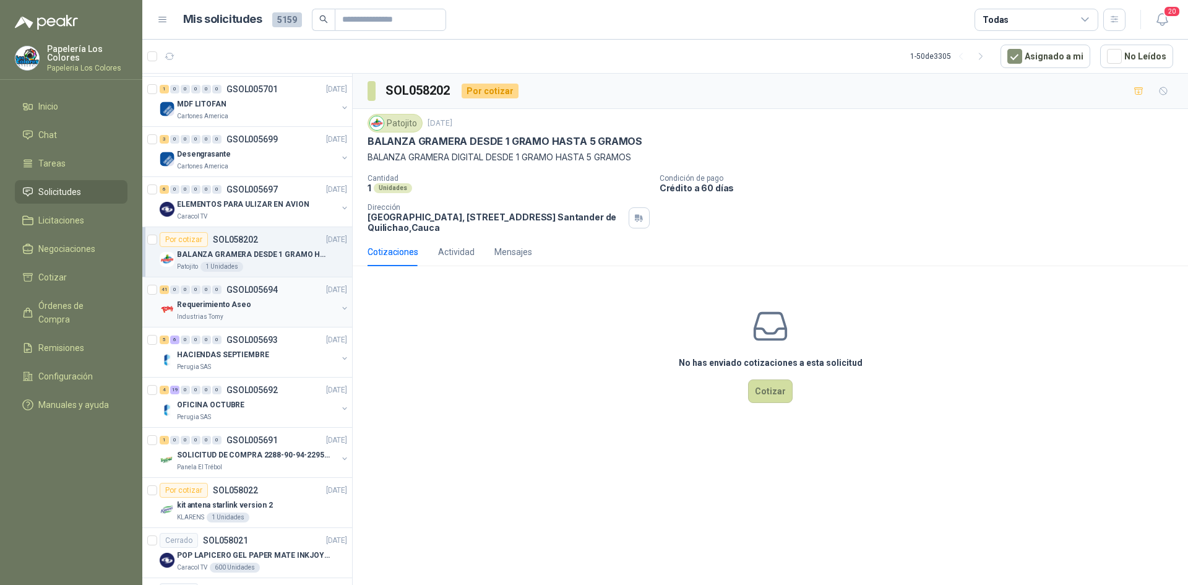
scroll to position [309, 0]
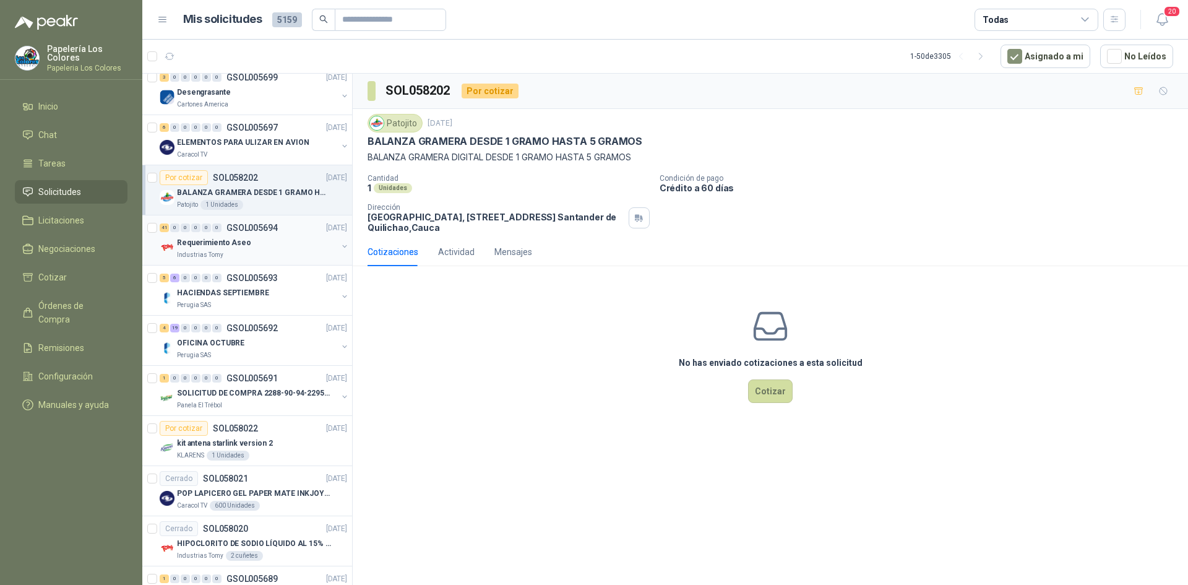
click at [296, 241] on div "Requerimiento Aseo" at bounding box center [257, 242] width 160 height 15
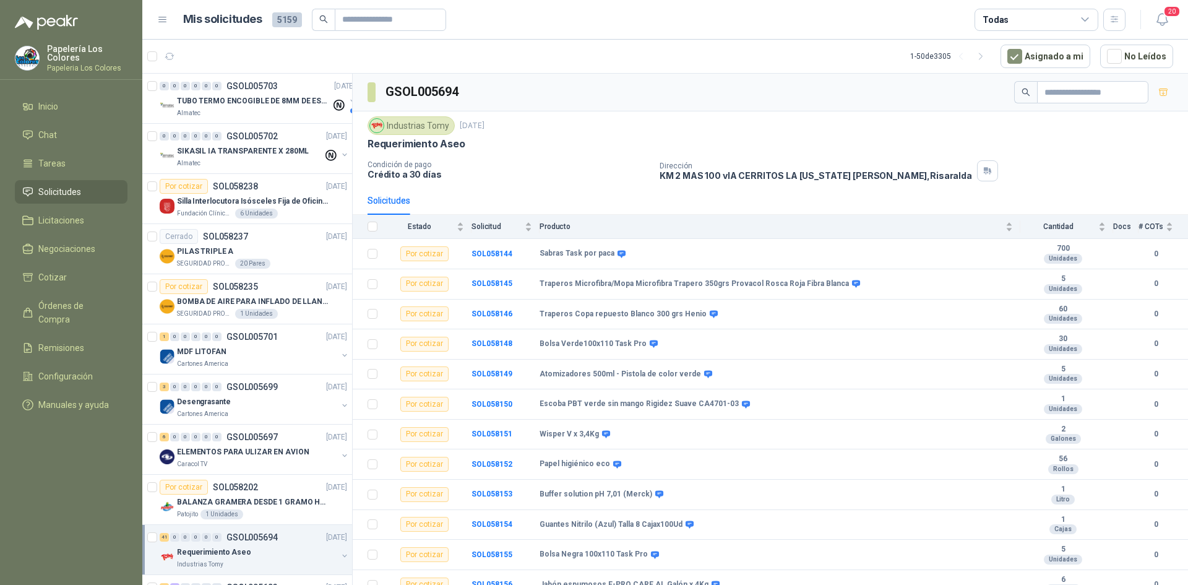
click at [561, 154] on div "Industrias Tomy 30 sept, 2025 Requerimiento Aseo Condición de pago Crédito a 30…" at bounding box center [771, 148] width 806 height 65
